Goal: Transaction & Acquisition: Purchase product/service

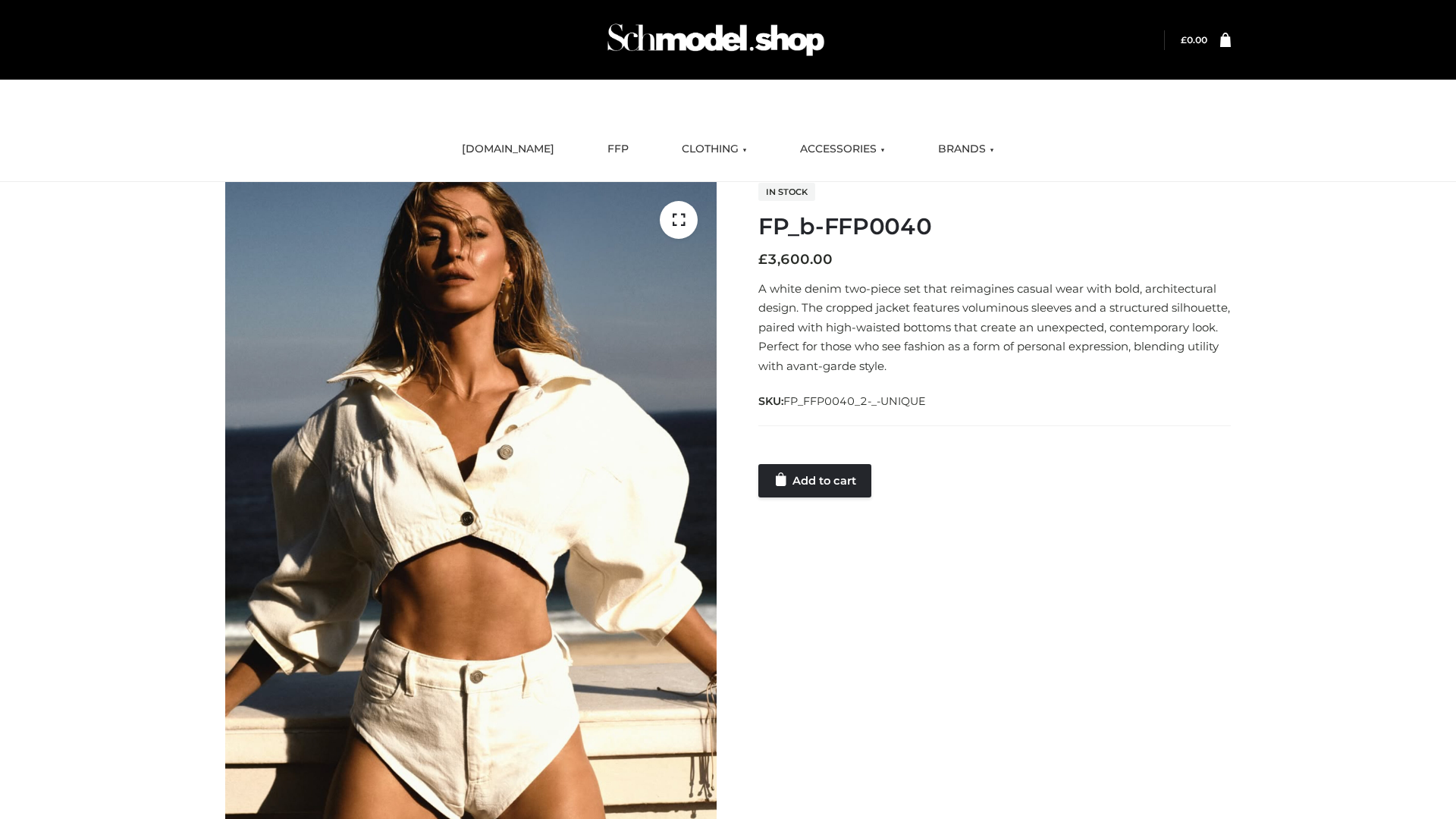
click at [816, 480] on link "Add to cart" at bounding box center [815, 480] width 113 height 33
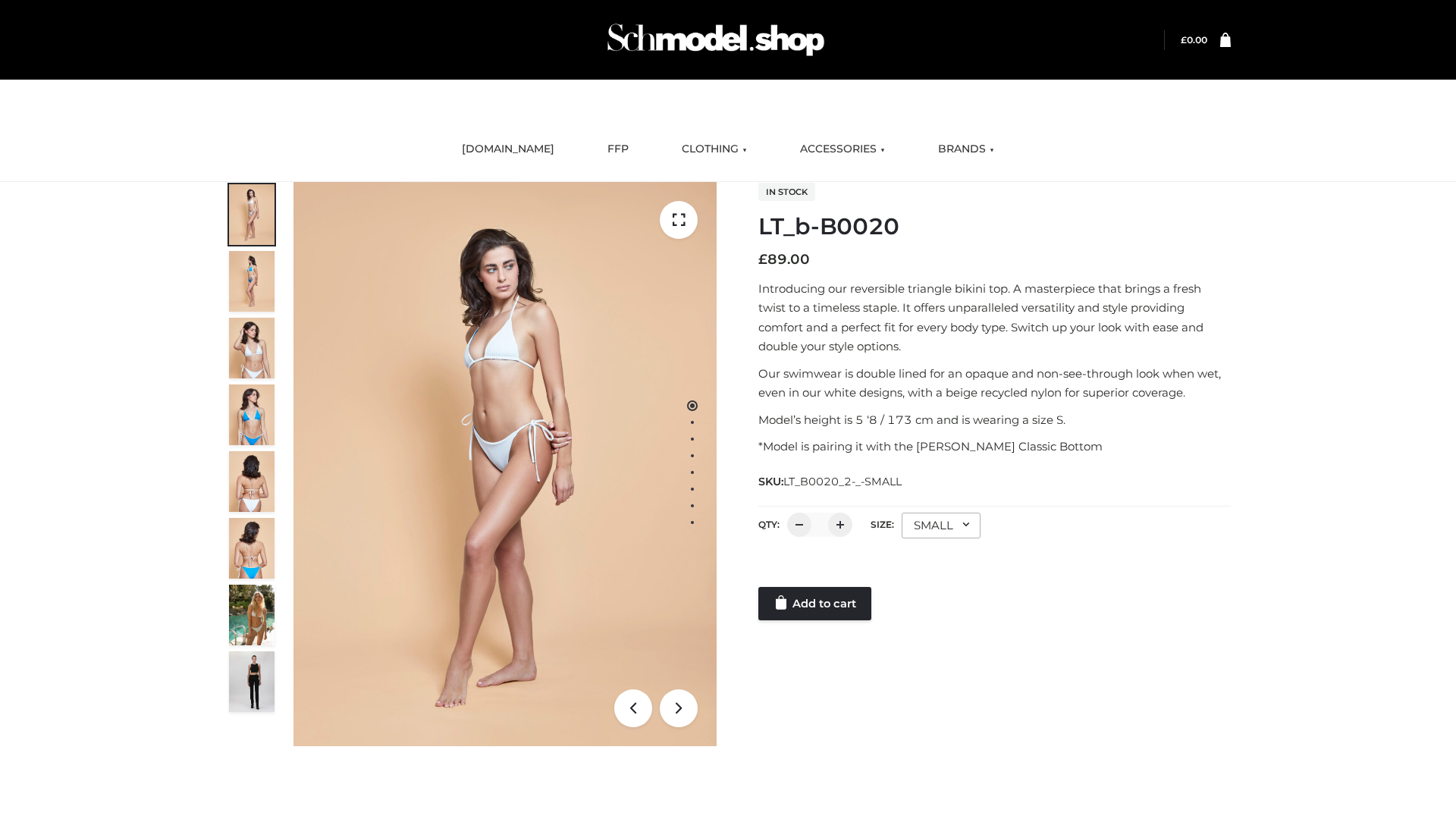
click at [816, 604] on link "Add to cart" at bounding box center [815, 604] width 113 height 33
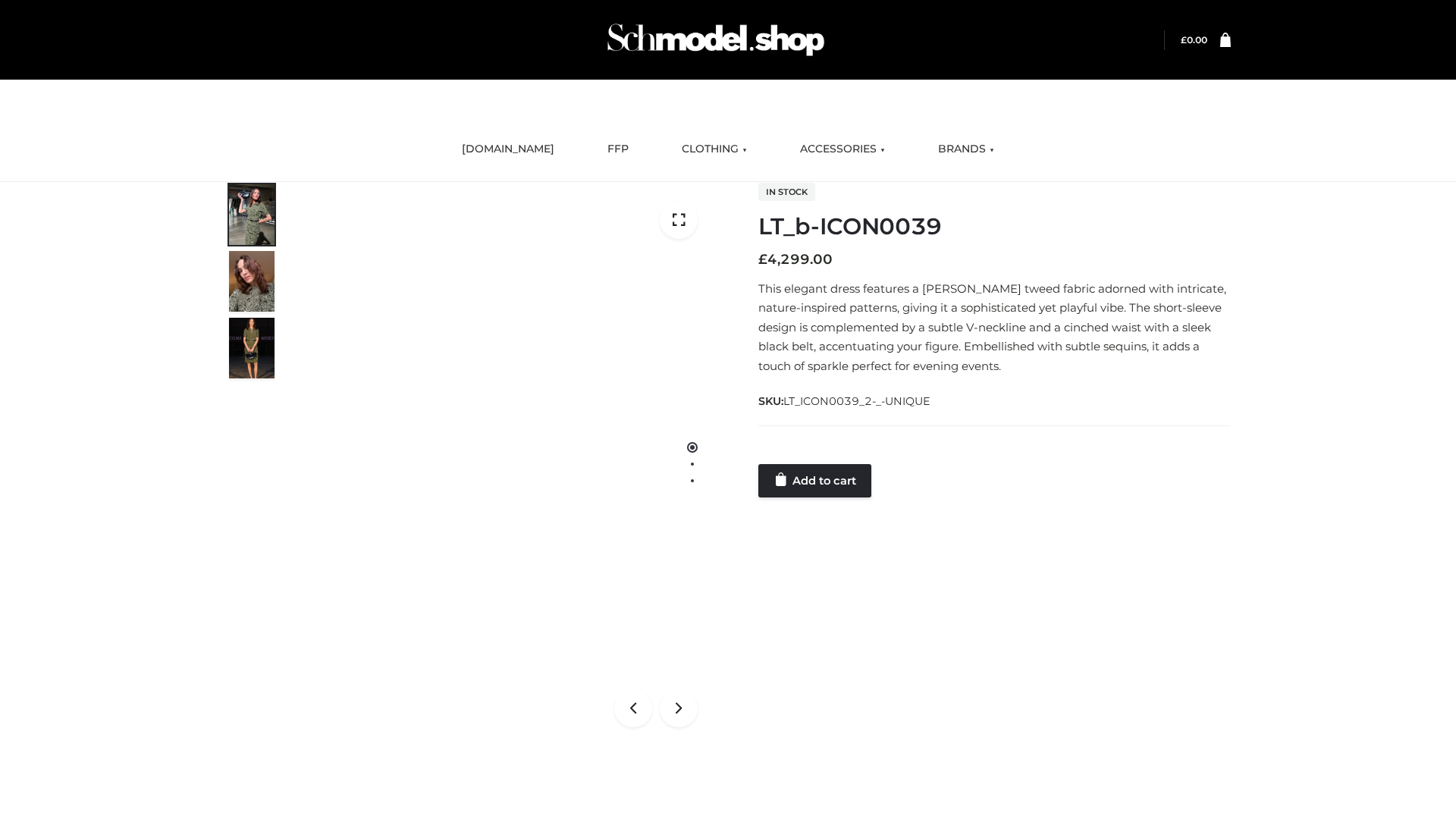
click at [816, 480] on link "Add to cart" at bounding box center [815, 480] width 113 height 33
